Goal: Task Accomplishment & Management: Use online tool/utility

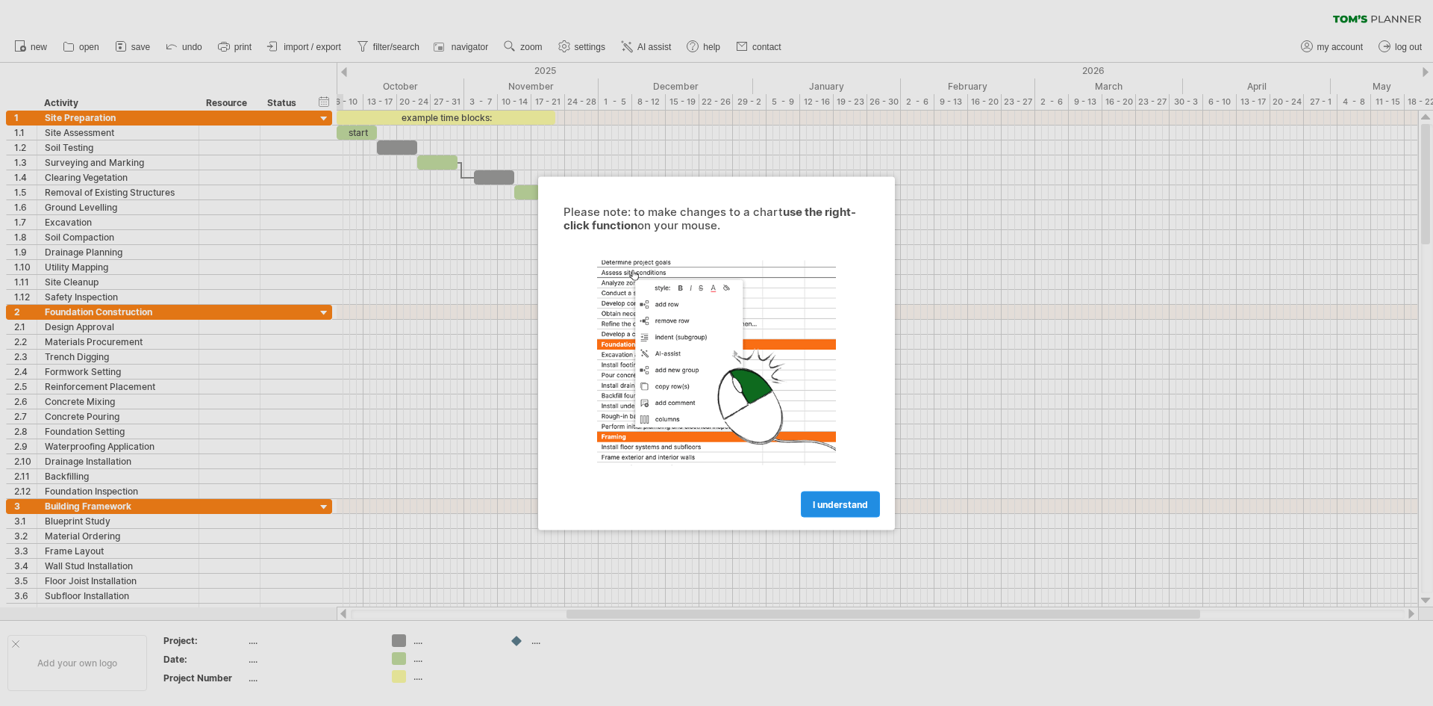
click at [816, 502] on span "I understand" at bounding box center [840, 503] width 55 height 11
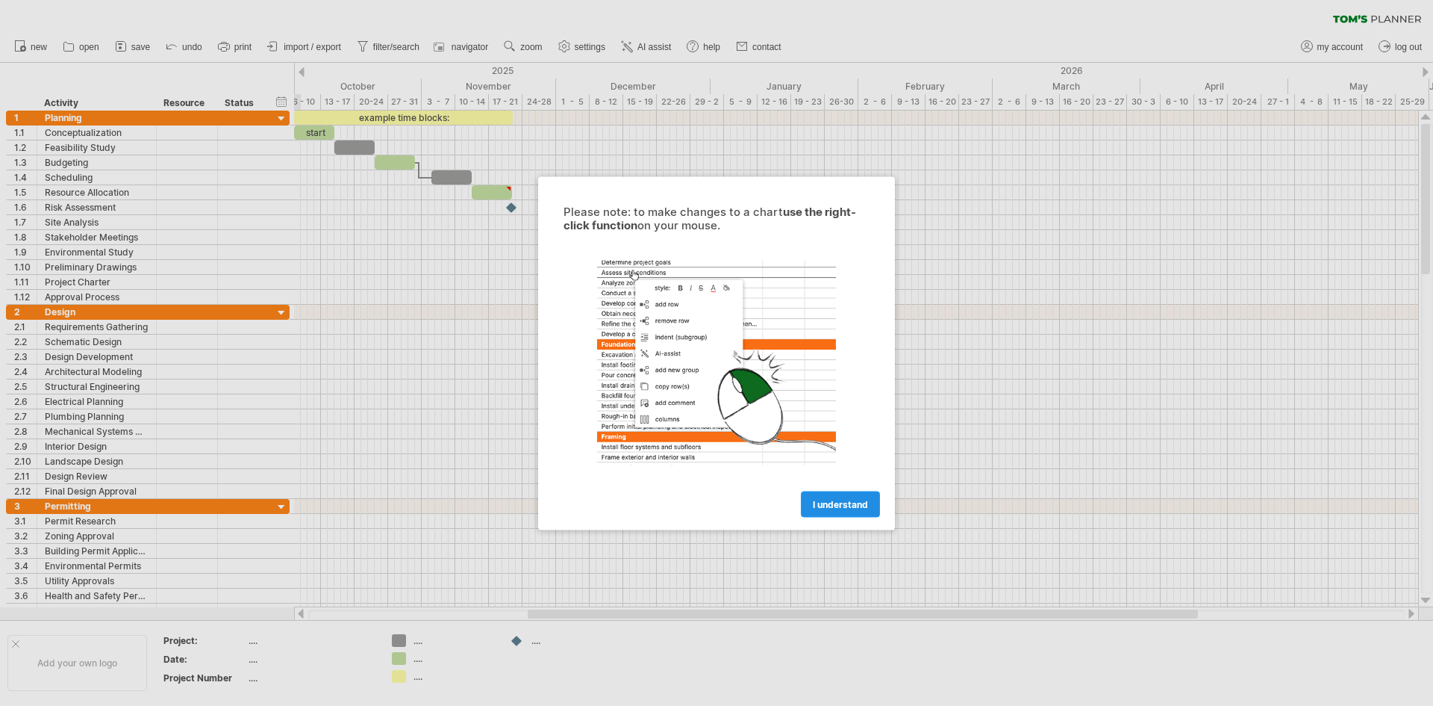
click at [851, 501] on span "I understand" at bounding box center [840, 503] width 55 height 11
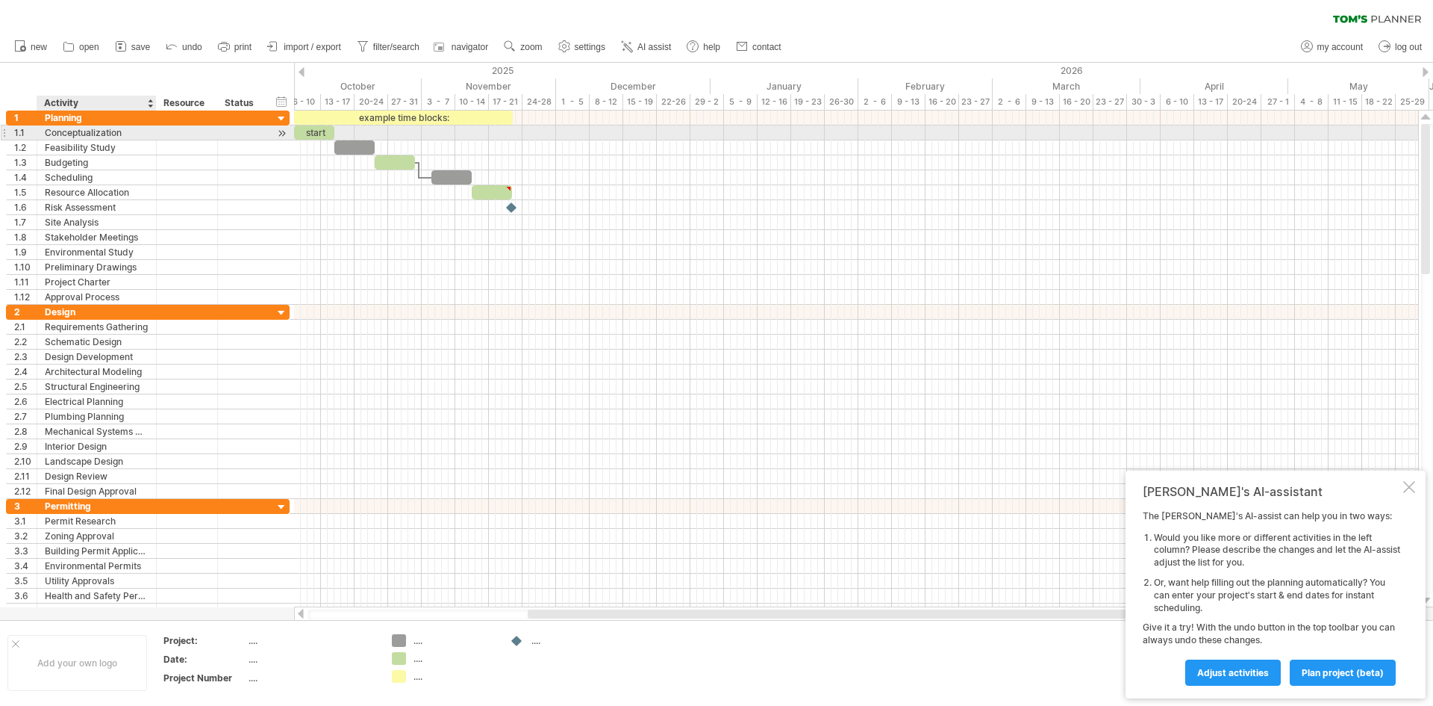
click at [113, 133] on div "Conceptualization" at bounding box center [97, 132] width 104 height 14
click at [121, 146] on div "Feasibility Study" at bounding box center [97, 147] width 104 height 14
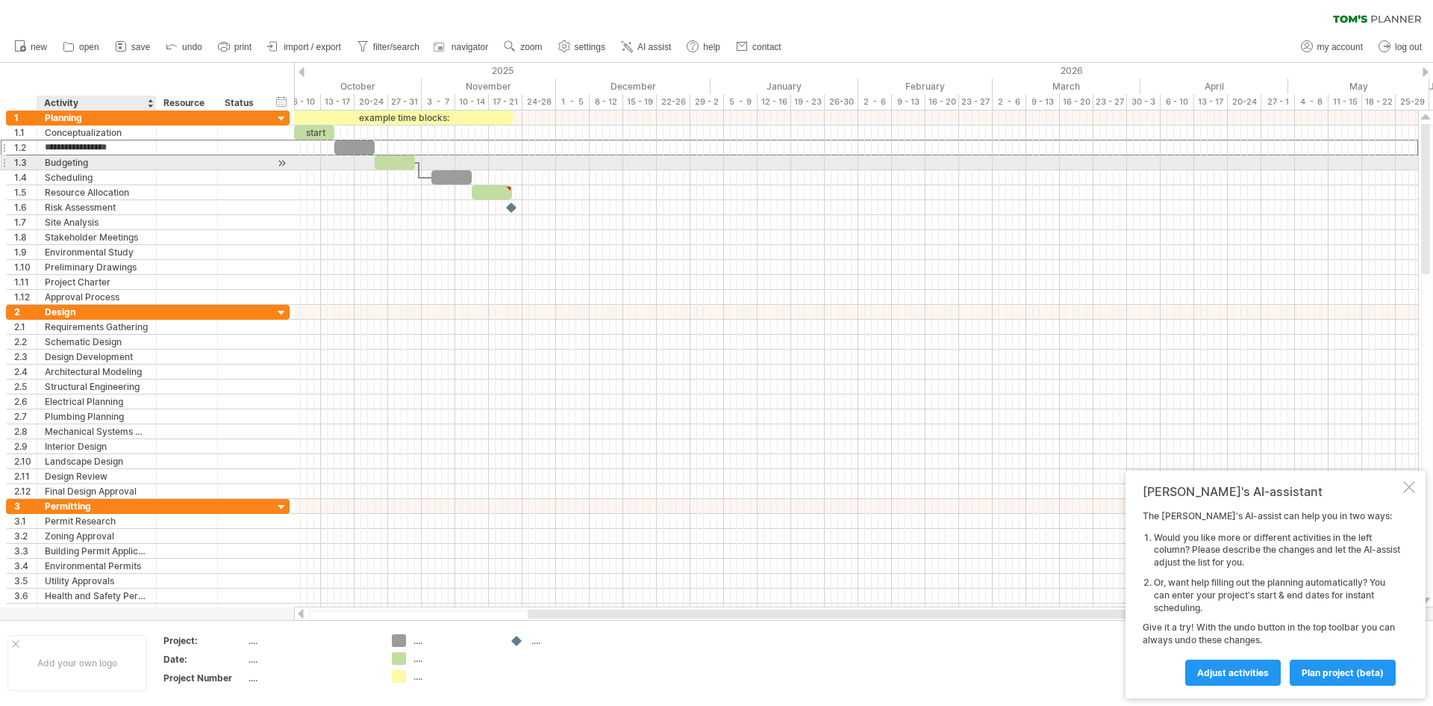
click at [121, 158] on div "Budgeting" at bounding box center [97, 162] width 104 height 14
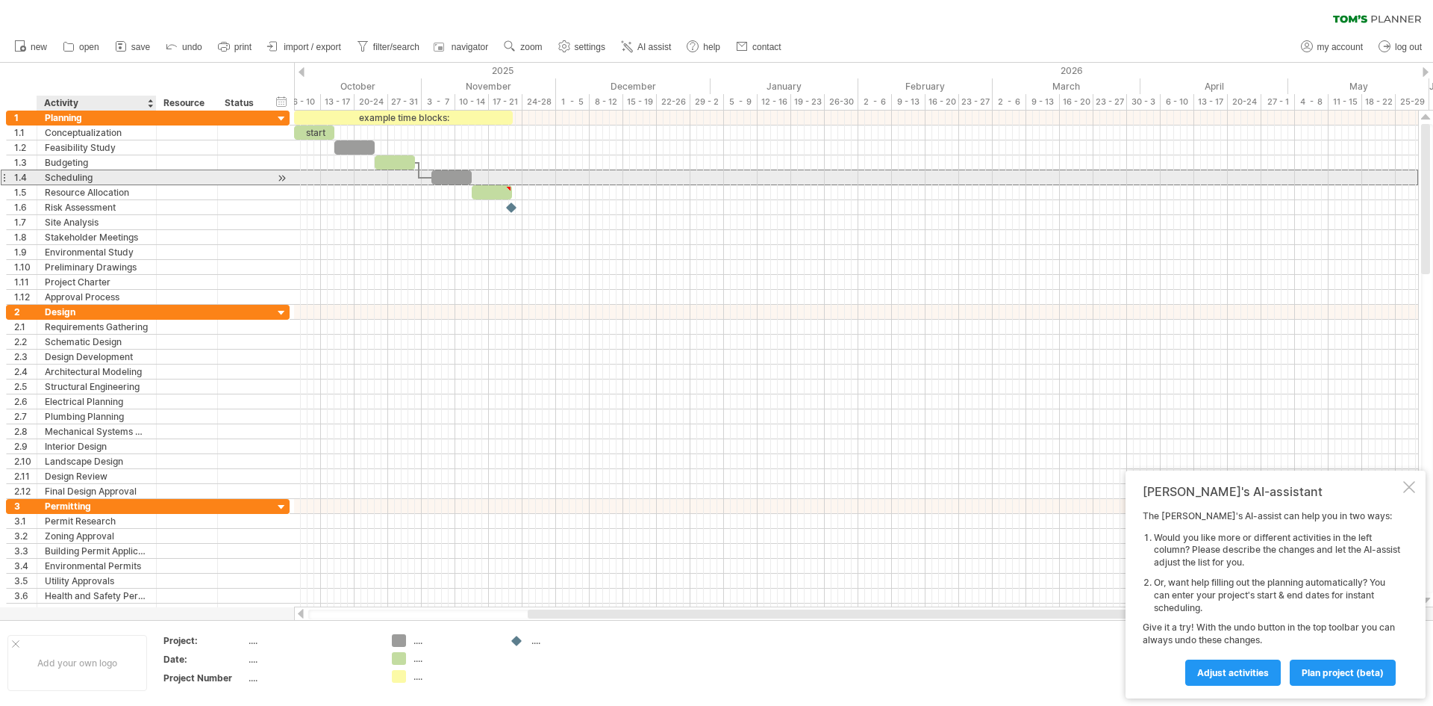
click at [122, 173] on div "Scheduling" at bounding box center [97, 177] width 104 height 14
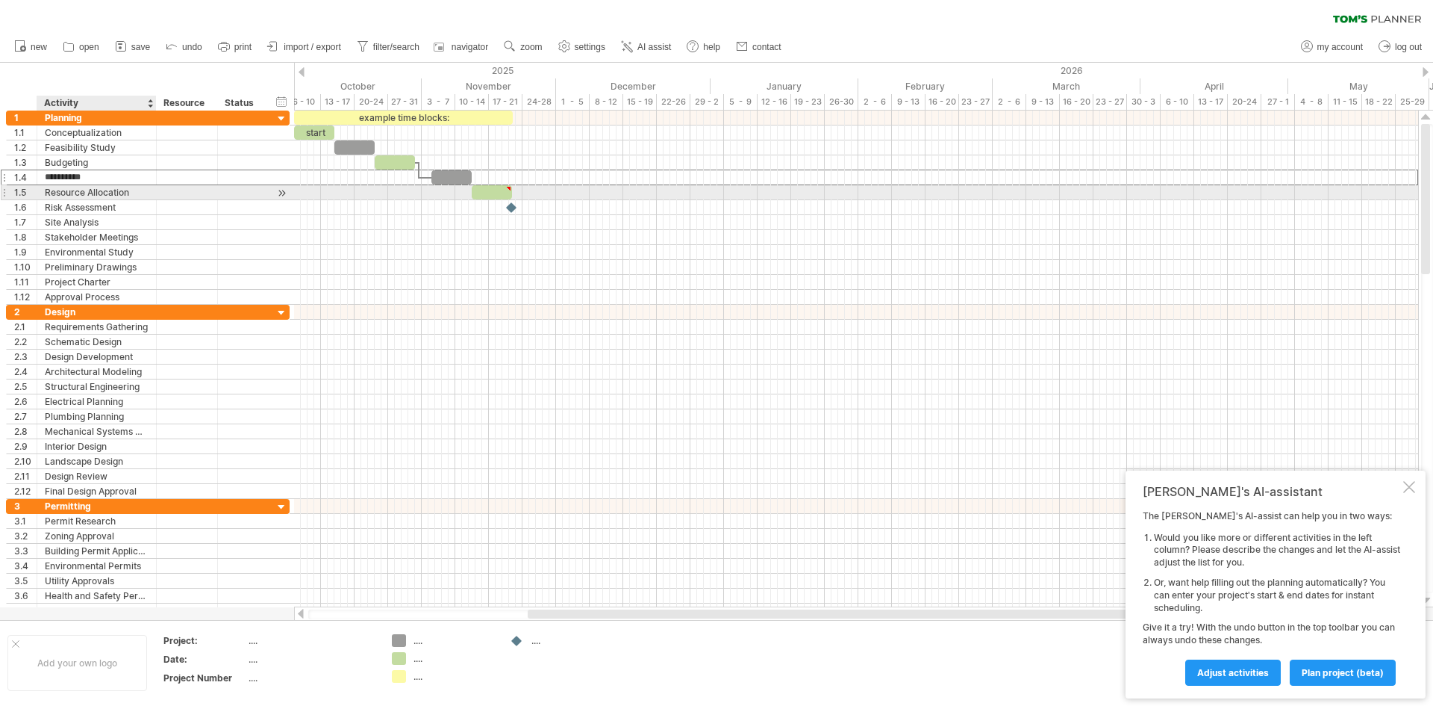
click at [127, 190] on div "Resource Allocation" at bounding box center [97, 192] width 104 height 14
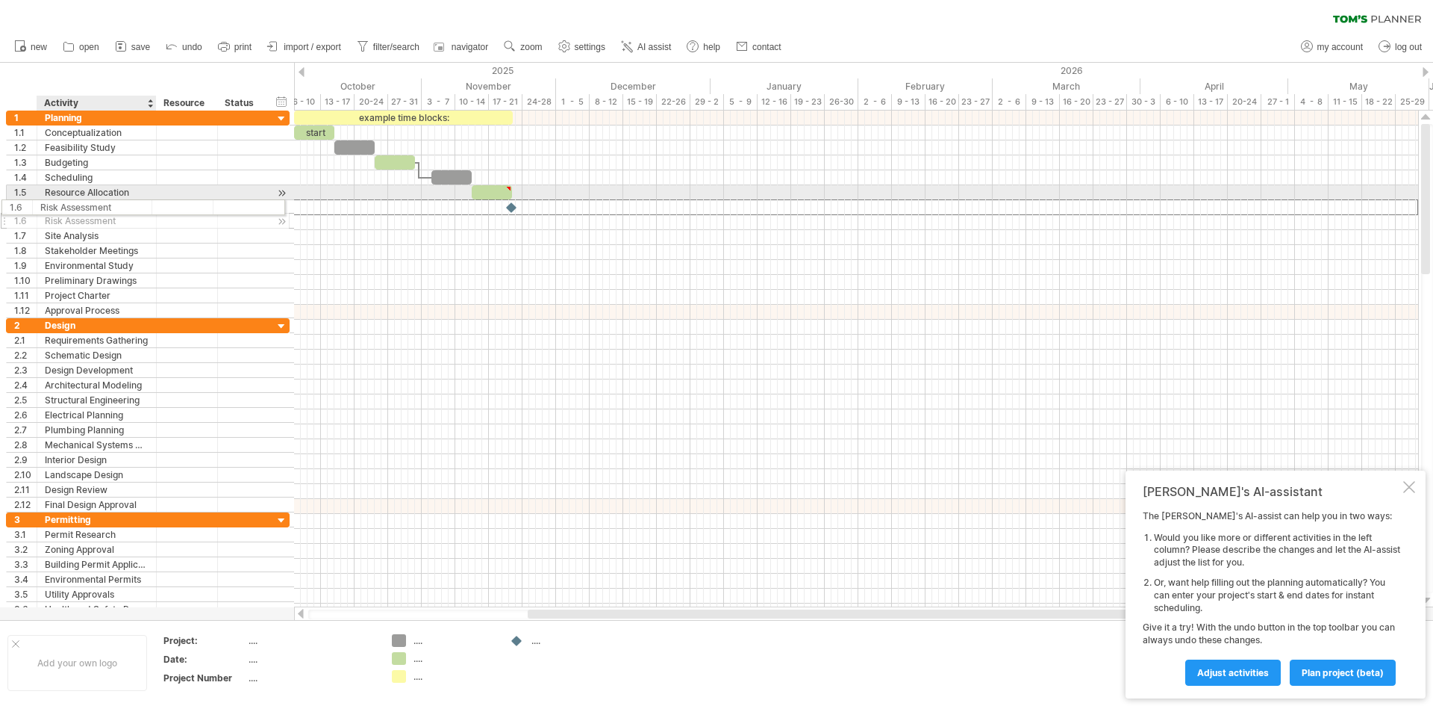
drag, startPoint x: 125, startPoint y: 210, endPoint x: 117, endPoint y: 205, distance: 9.7
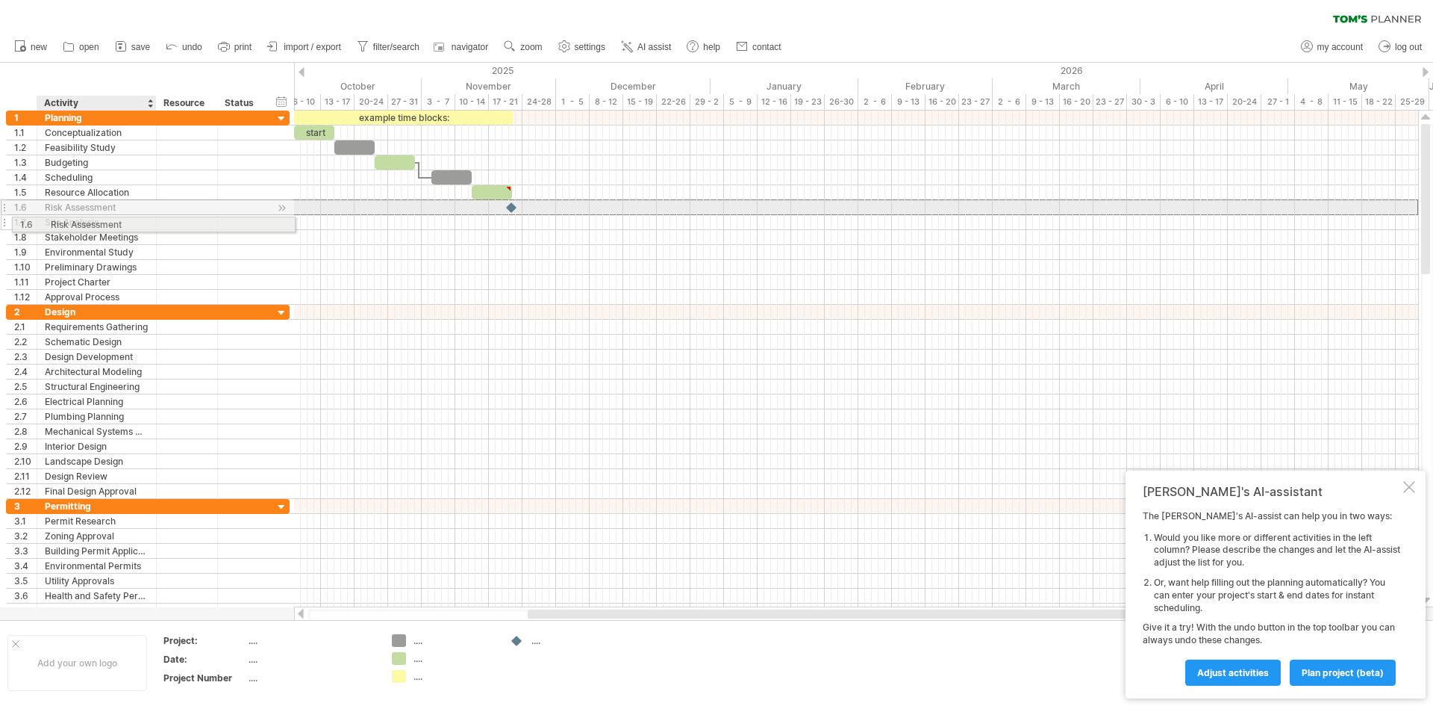
drag, startPoint x: 114, startPoint y: 206, endPoint x: 118, endPoint y: 223, distance: 17.6
click at [118, 223] on div "**********" at bounding box center [148, 207] width 284 height 194
drag, startPoint x: 113, startPoint y: 218, endPoint x: 110, endPoint y: 202, distance: 16.0
click at [110, 202] on div "**********" at bounding box center [148, 207] width 284 height 194
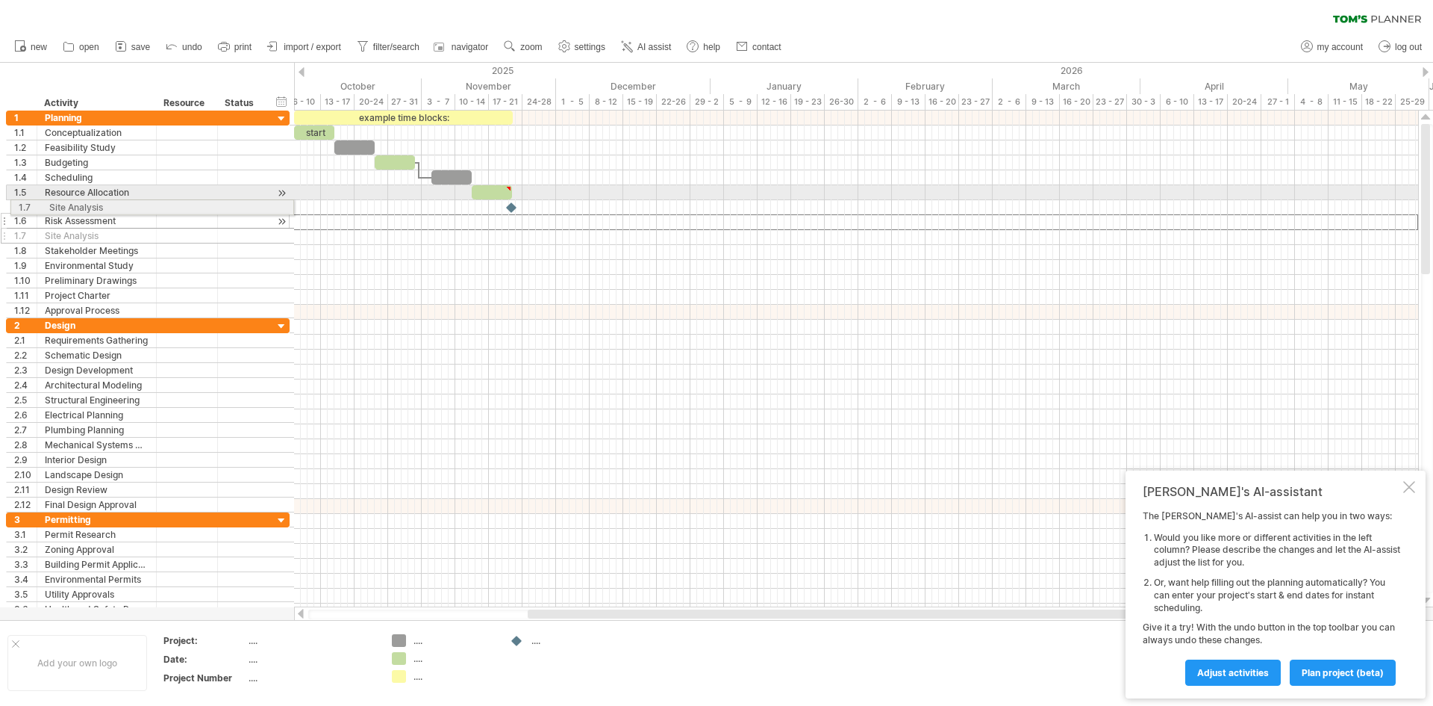
drag, startPoint x: 6, startPoint y: 223, endPoint x: 6, endPoint y: 205, distance: 18.7
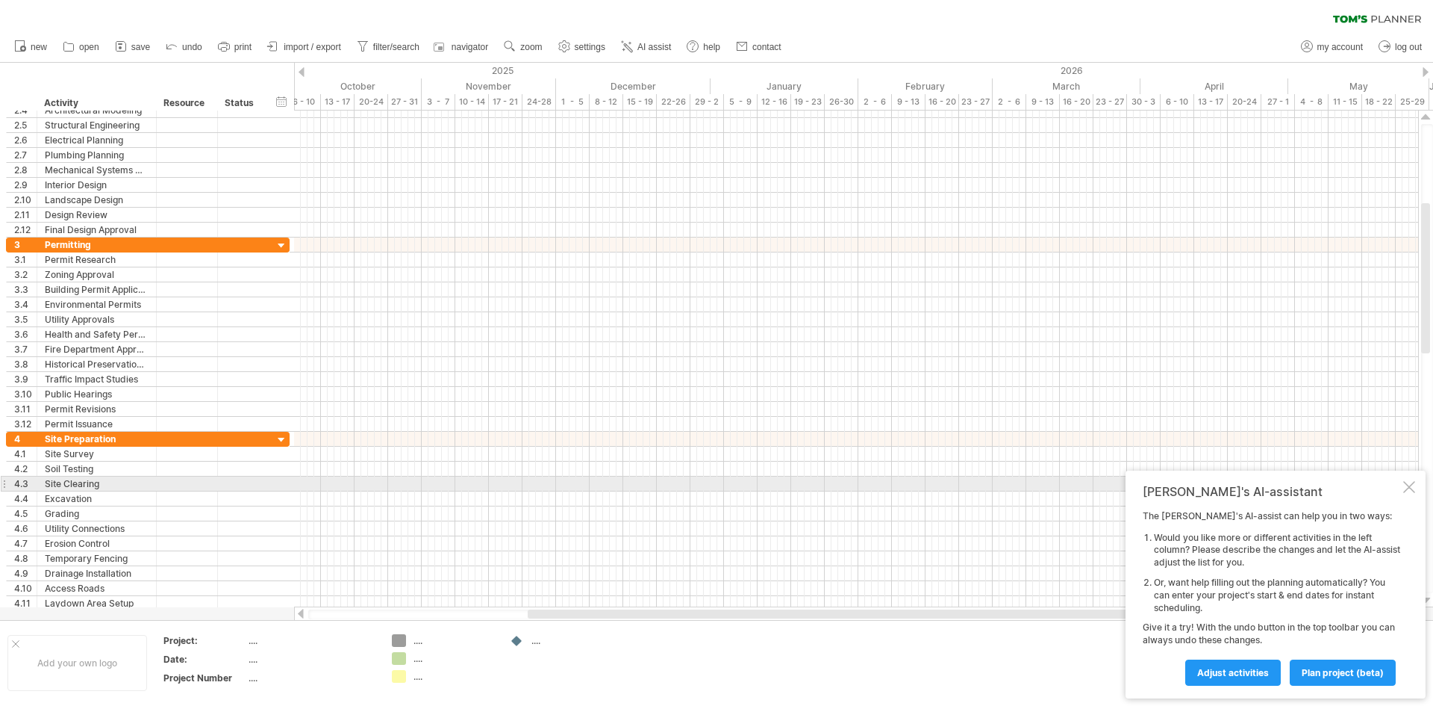
click at [1407, 489] on div at bounding box center [1410, 487] width 12 height 12
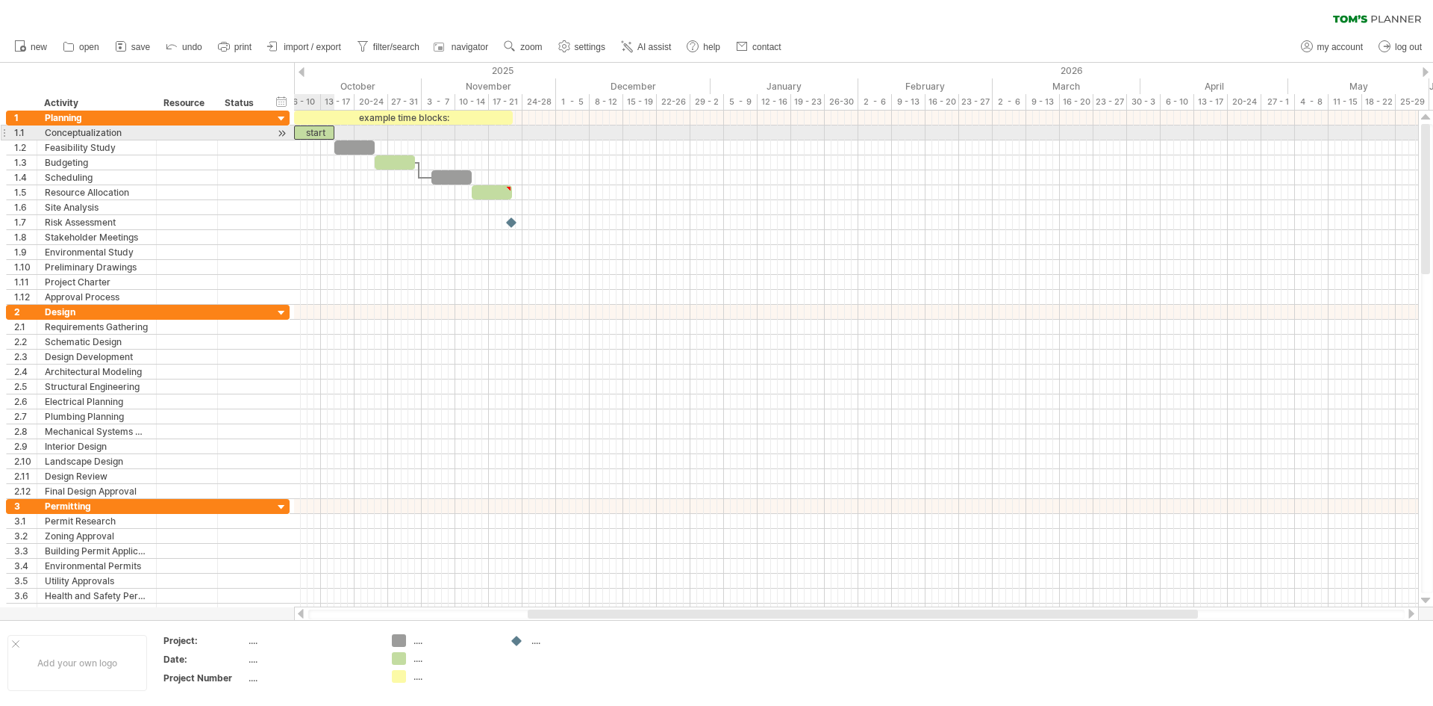
click at [321, 132] on div "start" at bounding box center [314, 132] width 40 height 14
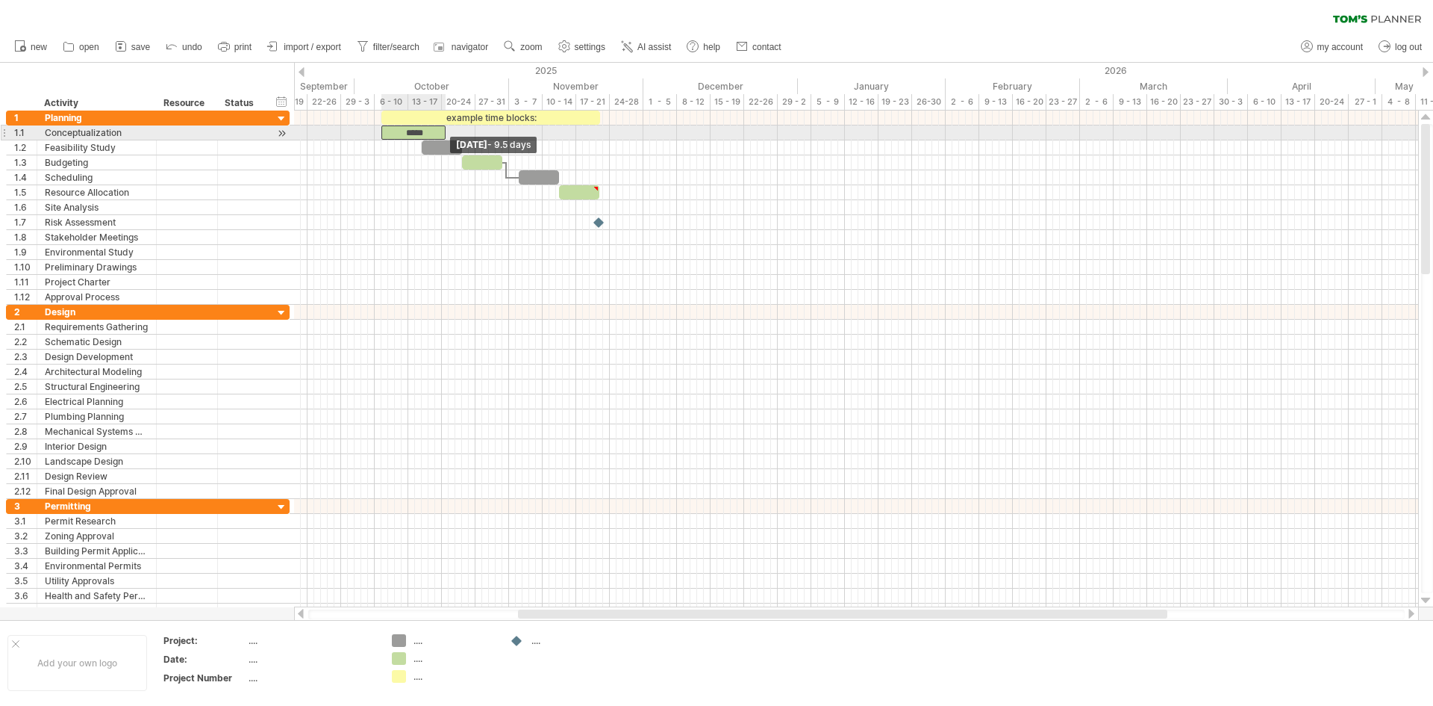
drag, startPoint x: 334, startPoint y: 135, endPoint x: 443, endPoint y: 135, distance: 109.7
click at [443, 135] on span at bounding box center [446, 132] width 6 height 14
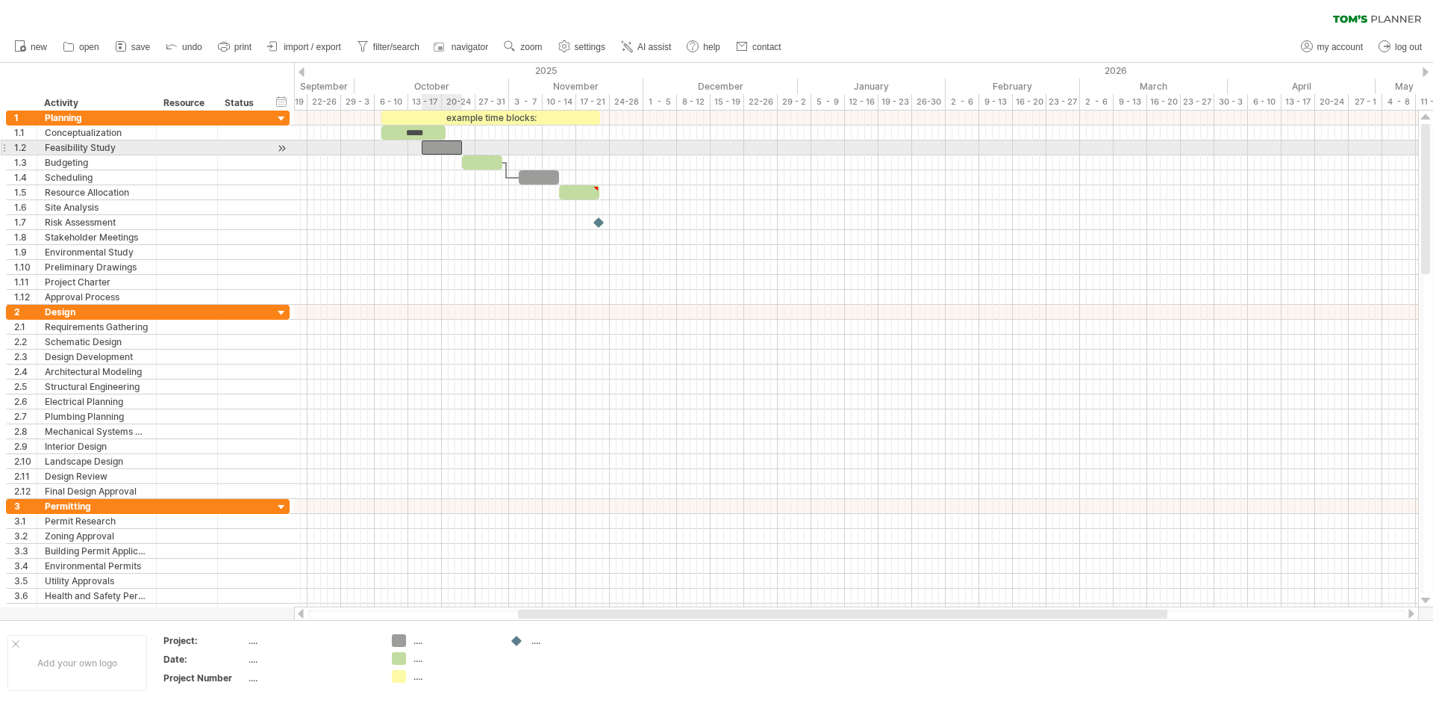
click at [449, 154] on div at bounding box center [442, 147] width 40 height 14
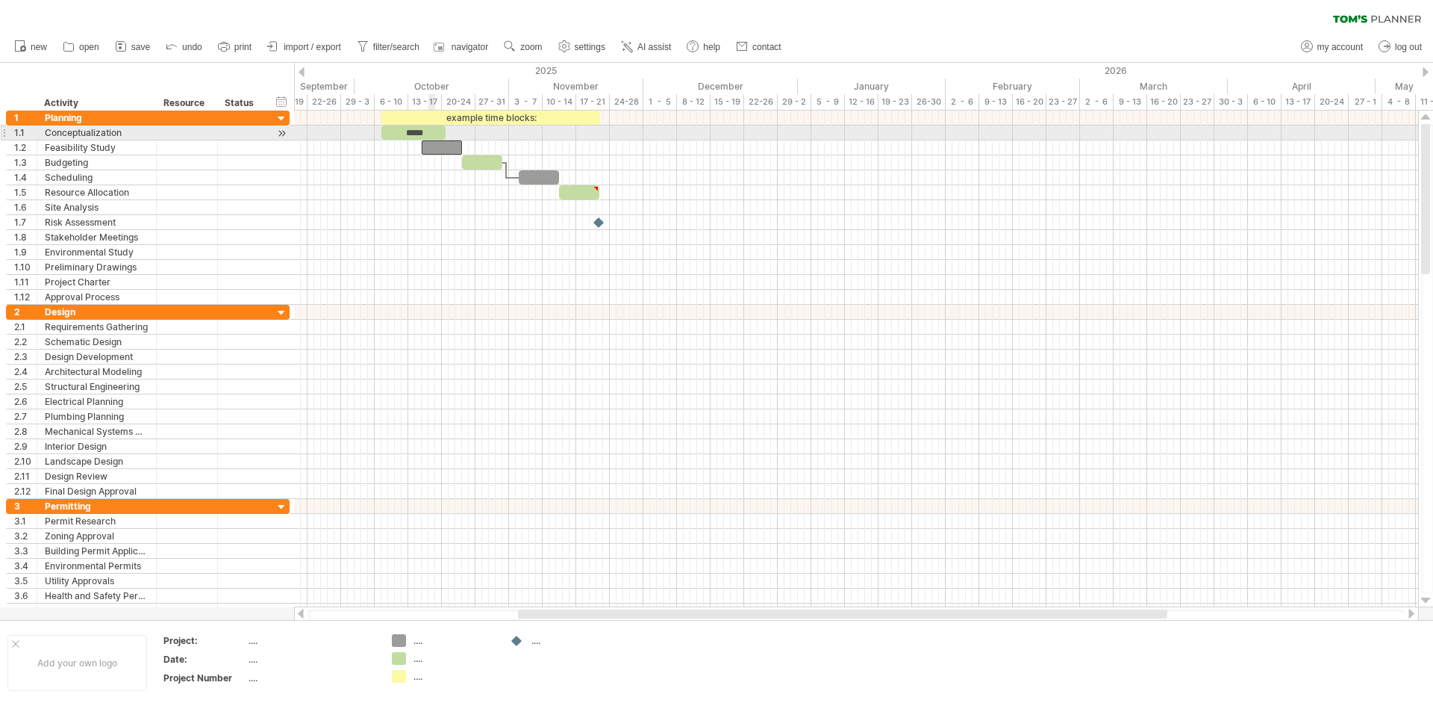
click at [432, 128] on div "*****" at bounding box center [414, 132] width 64 height 14
click at [283, 133] on div at bounding box center [282, 133] width 14 height 16
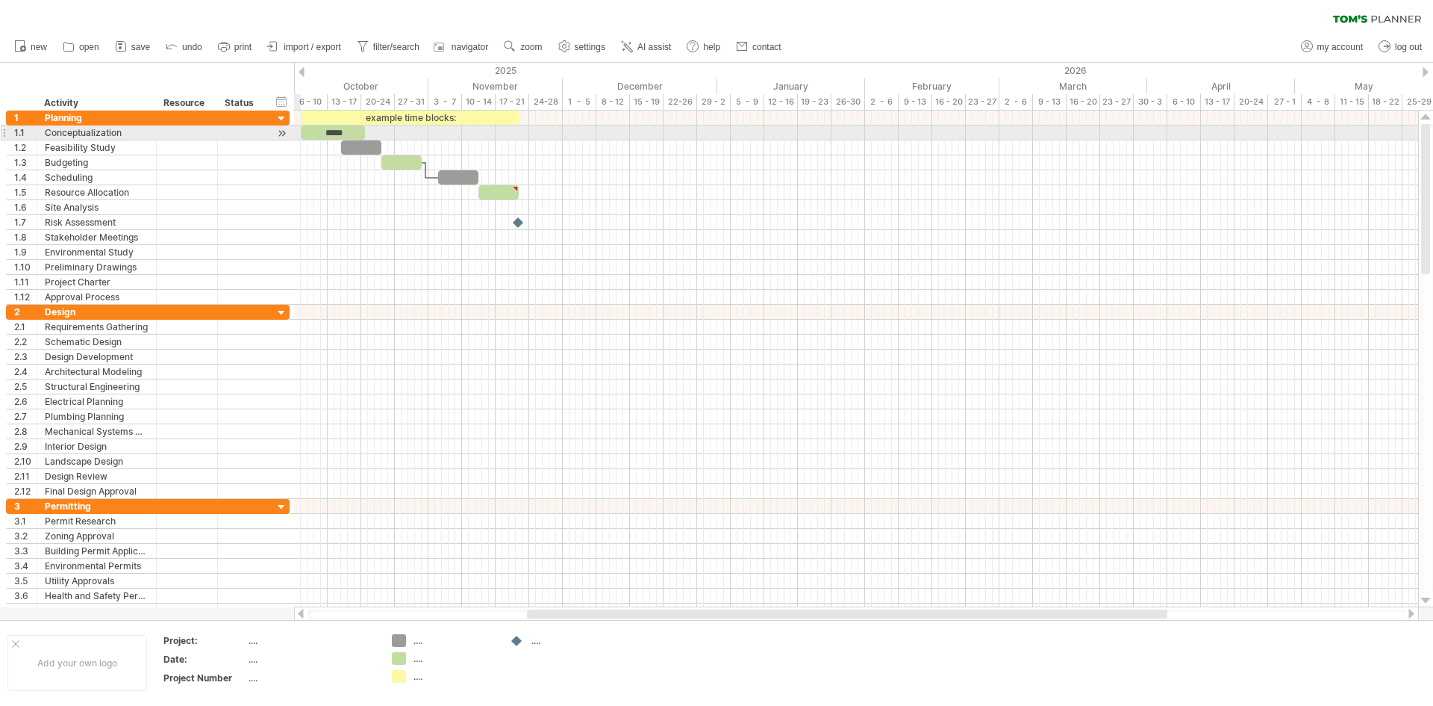
click at [283, 133] on div at bounding box center [282, 133] width 14 height 16
click at [244, 134] on div at bounding box center [241, 132] width 33 height 14
click at [195, 134] on div at bounding box center [187, 132] width 46 height 14
click at [266, 132] on div at bounding box center [242, 132] width 49 height 14
click at [279, 131] on div at bounding box center [282, 133] width 14 height 16
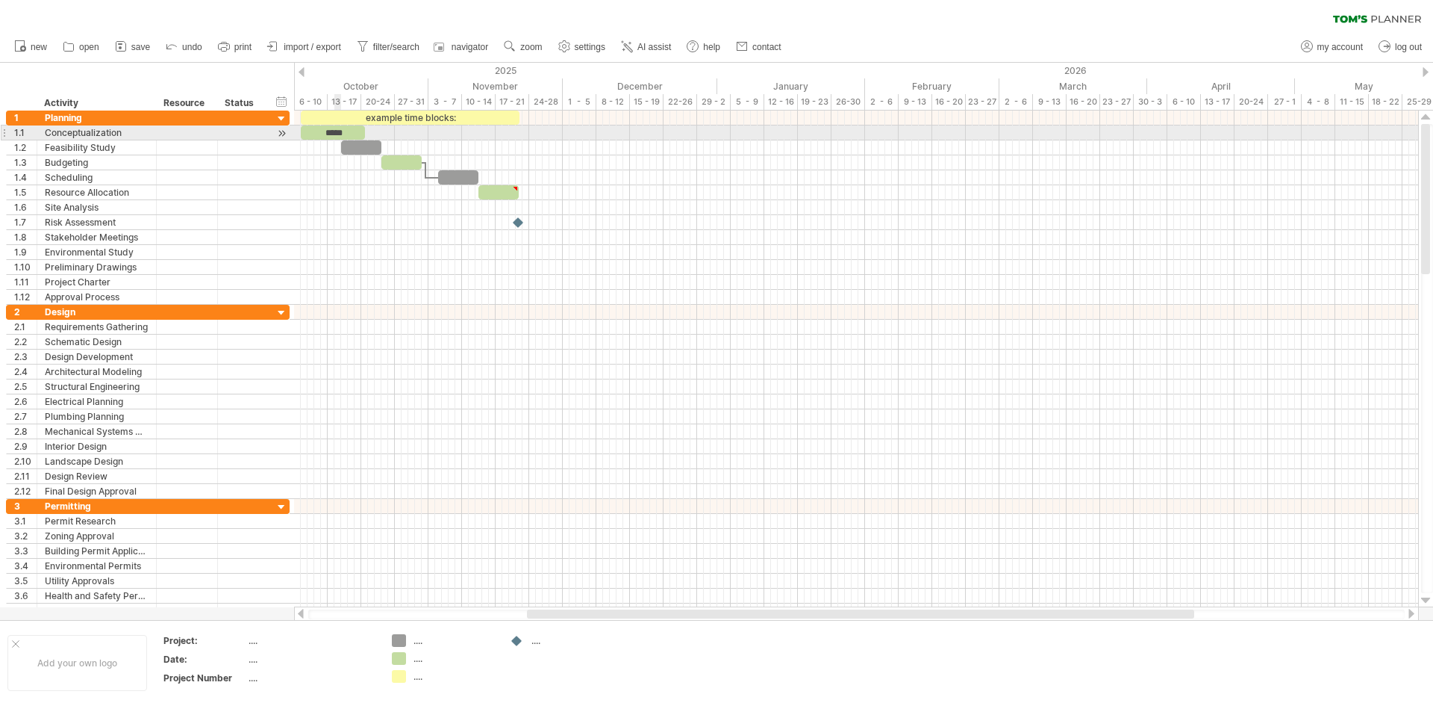
click at [340, 134] on div "*****" at bounding box center [333, 132] width 64 height 14
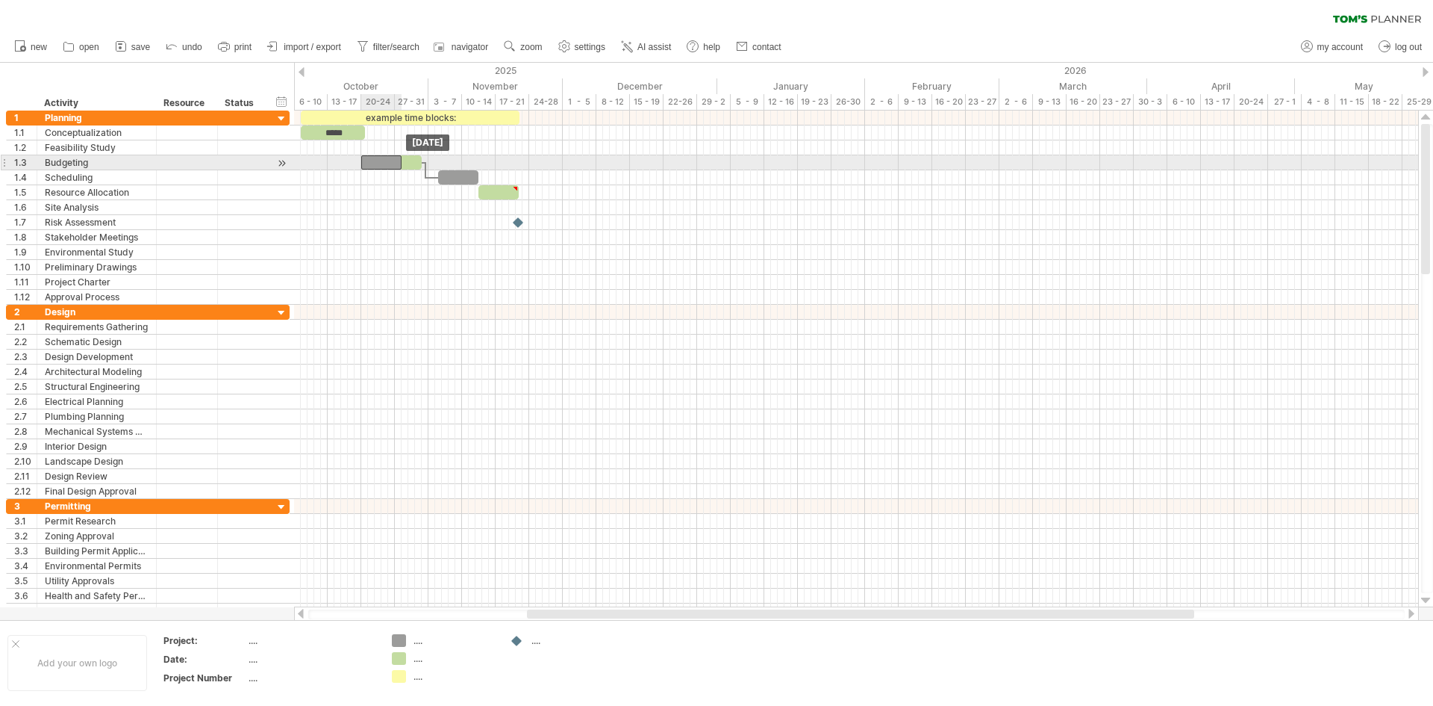
drag, startPoint x: 361, startPoint y: 148, endPoint x: 382, endPoint y: 161, distance: 24.9
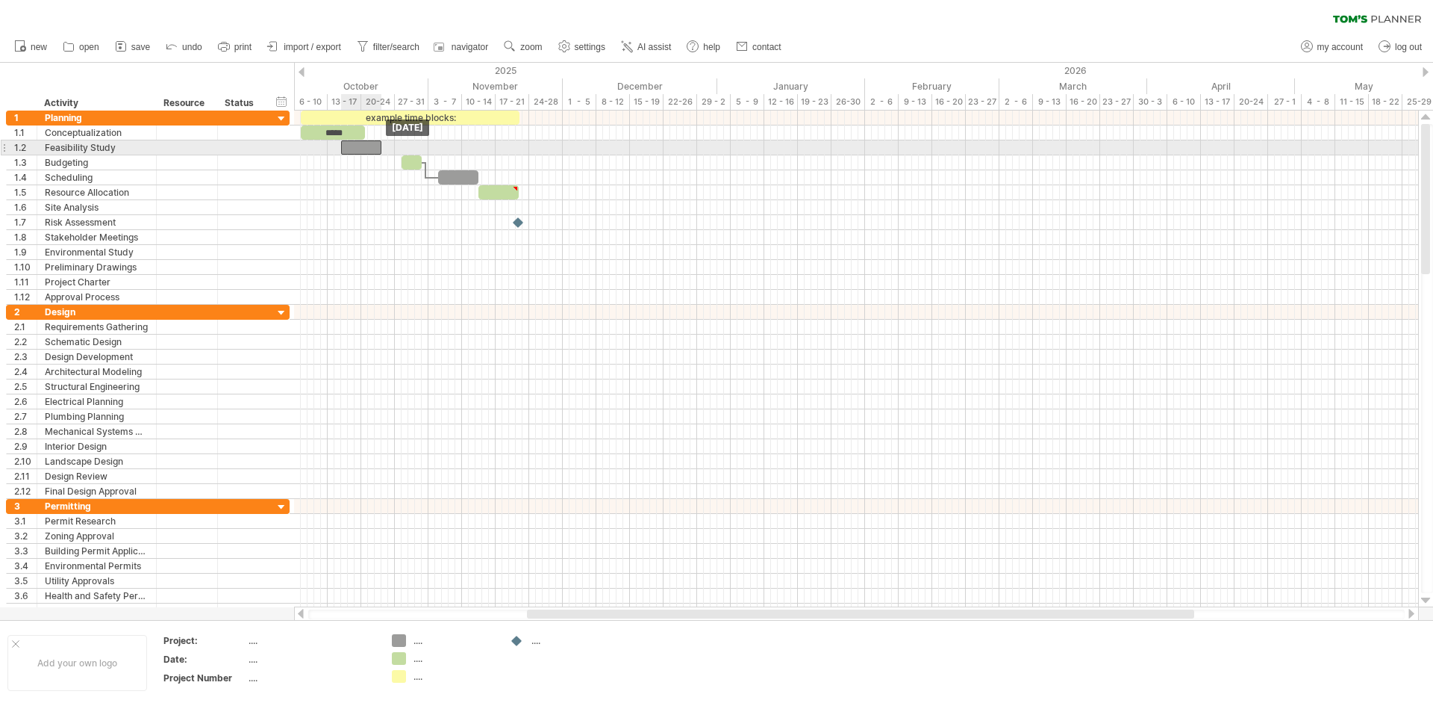
drag, startPoint x: 383, startPoint y: 164, endPoint x: 362, endPoint y: 148, distance: 26.1
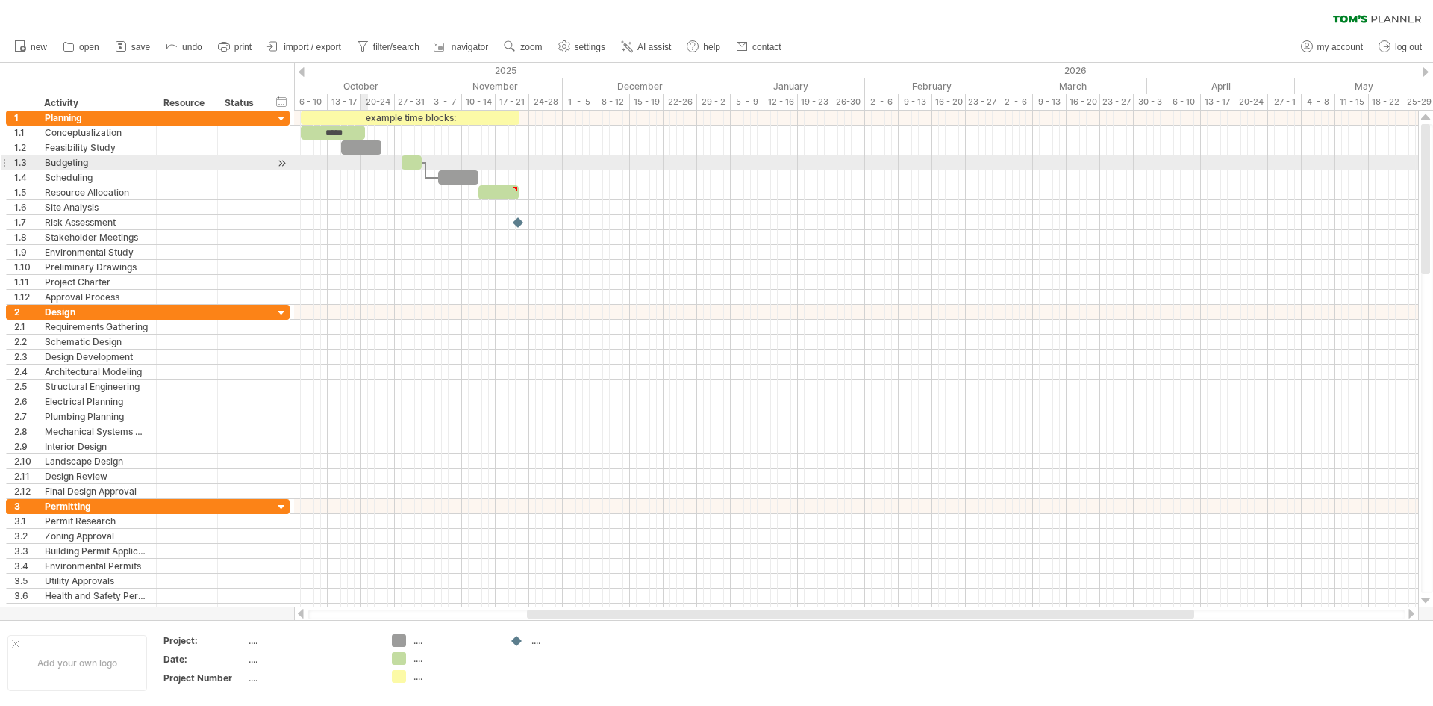
click at [370, 184] on div at bounding box center [856, 177] width 1124 height 15
